Goal: Find specific page/section: Find specific page/section

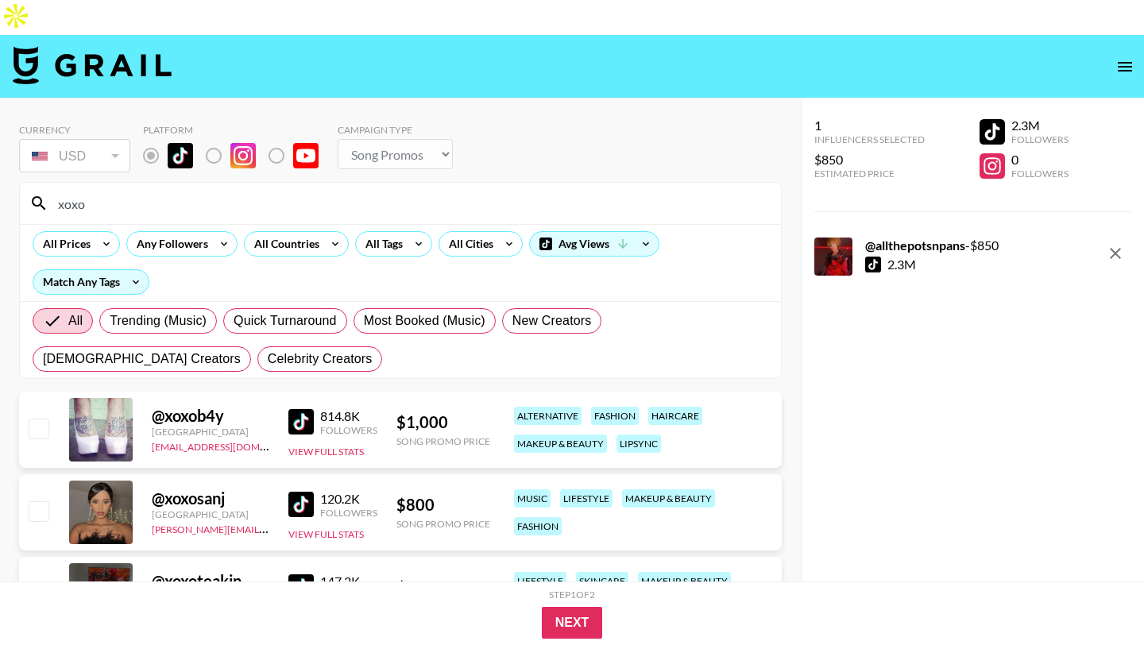
select select "Song"
drag, startPoint x: 110, startPoint y: 167, endPoint x: 0, endPoint y: 167, distance: 109.6
click at [0, 167] on div "Currency USD USD ​ Platform Campaign Type Choose Type... Song Promos Brand Prom…" at bounding box center [400, 471] width 801 height 744
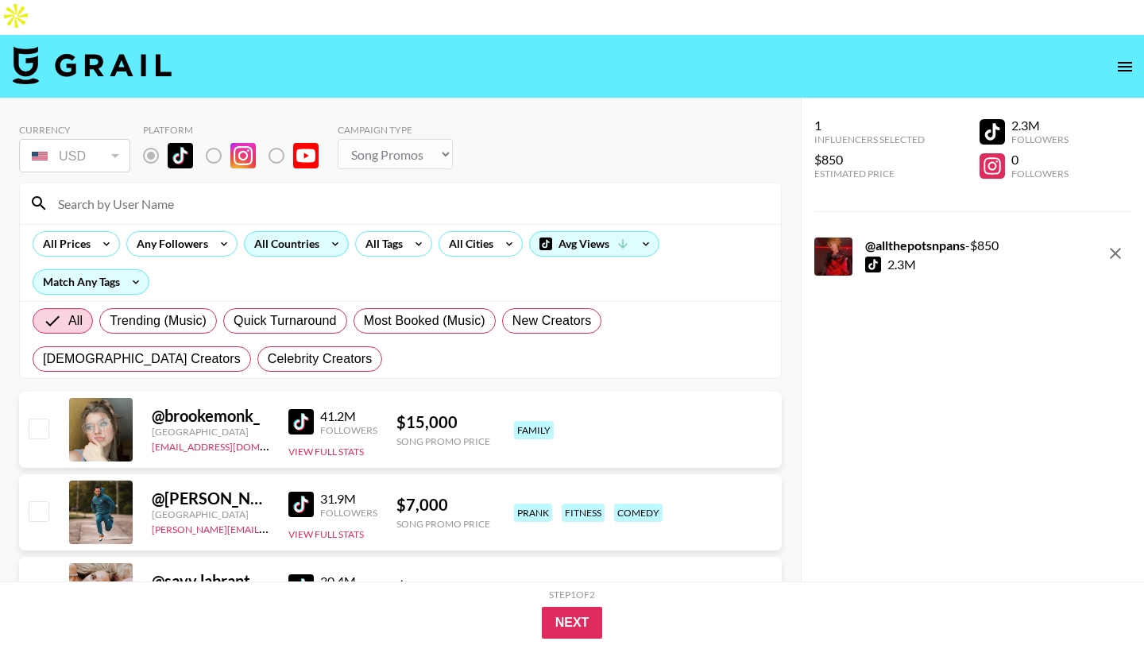
click at [298, 232] on div "All Countries" at bounding box center [284, 244] width 78 height 24
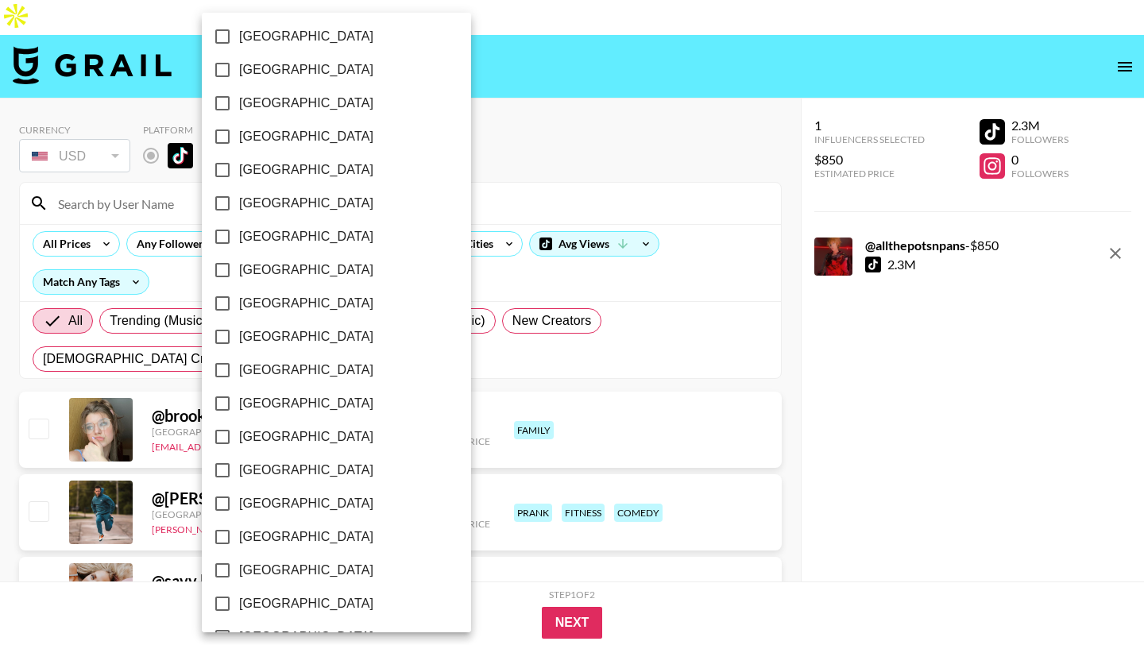
scroll to position [1208, 0]
click at [219, 564] on input "[GEOGRAPHIC_DATA]" at bounding box center [222, 569] width 33 height 33
checkbox input "true"
click at [578, 149] on div at bounding box center [572, 322] width 1144 height 645
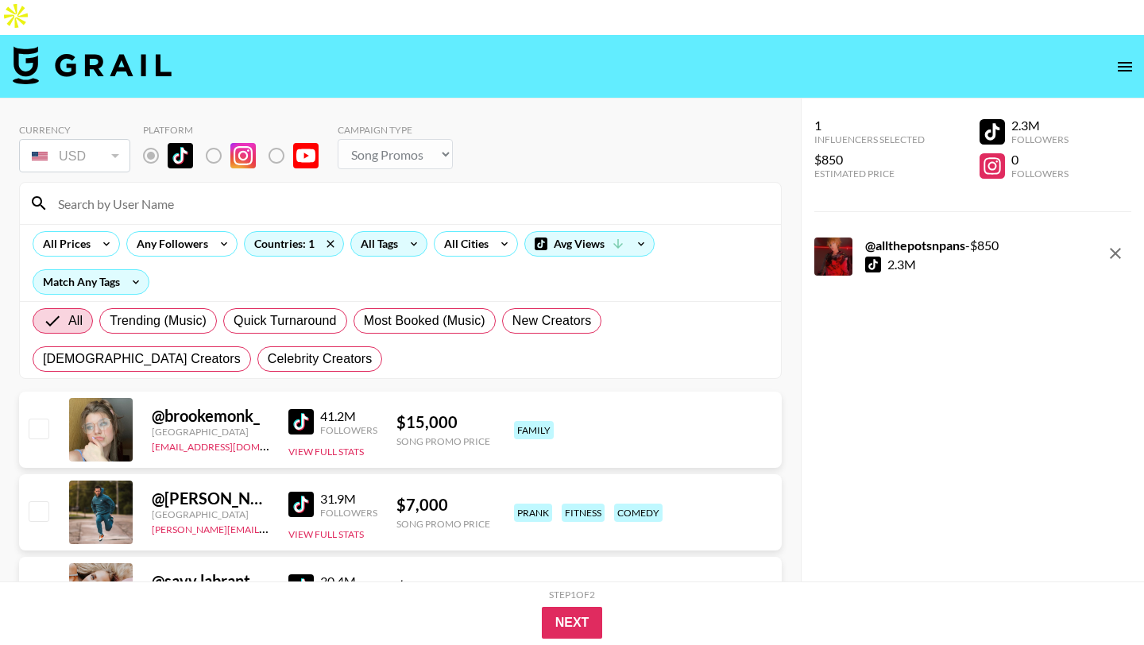
click at [370, 232] on div "All Tags" at bounding box center [376, 244] width 50 height 24
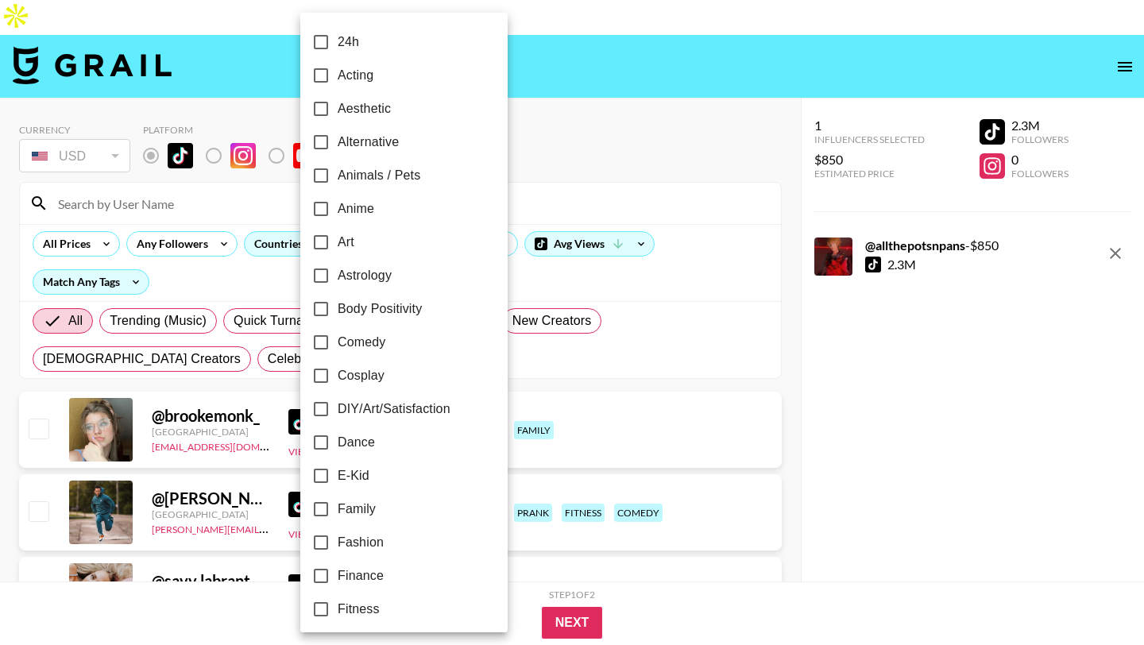
click at [319, 471] on input "E-Kid" at bounding box center [320, 475] width 33 height 33
checkbox input "true"
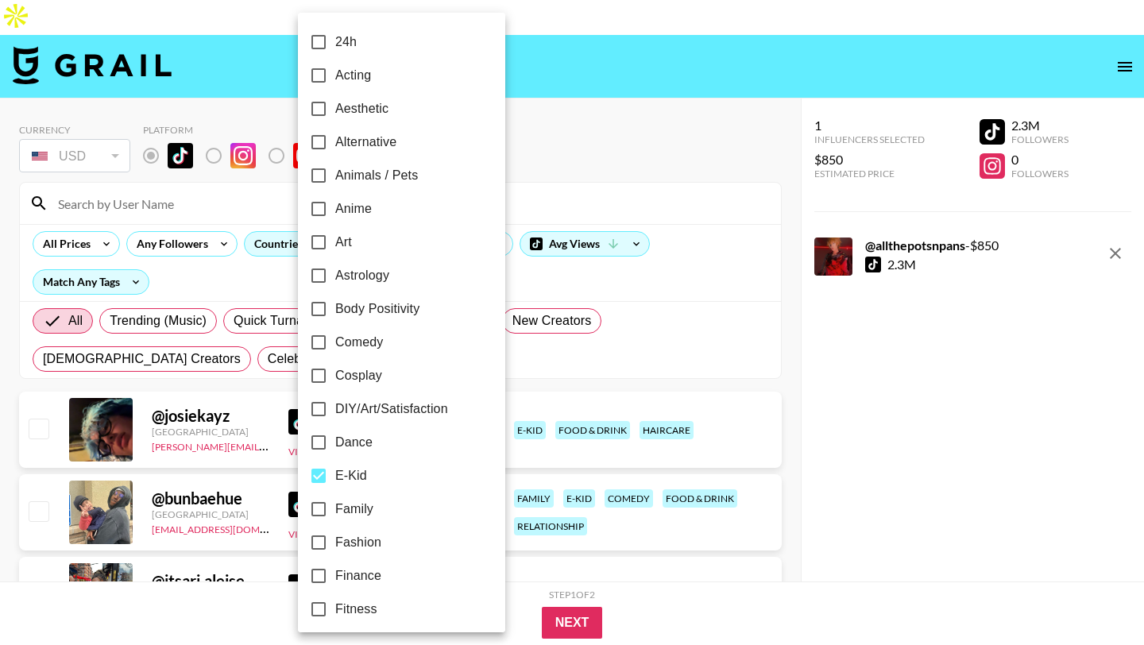
click at [320, 140] on input "Alternative" at bounding box center [318, 142] width 33 height 33
checkbox input "true"
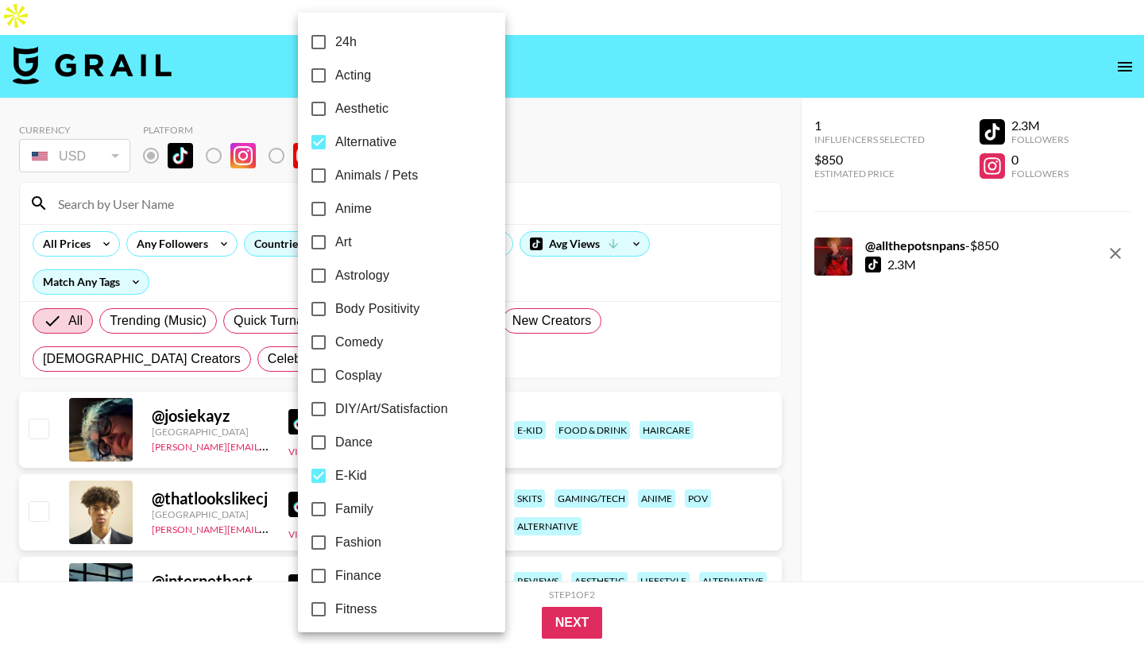
click at [529, 103] on div at bounding box center [572, 322] width 1144 height 645
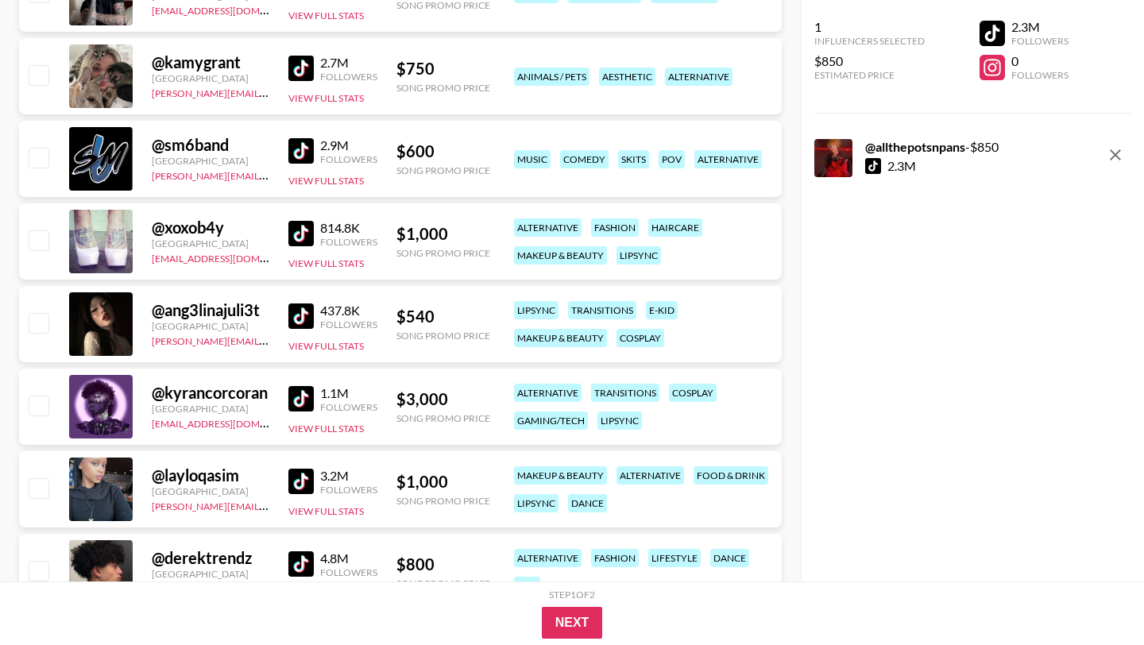
scroll to position [1311, 0]
